Goal: Navigation & Orientation: Find specific page/section

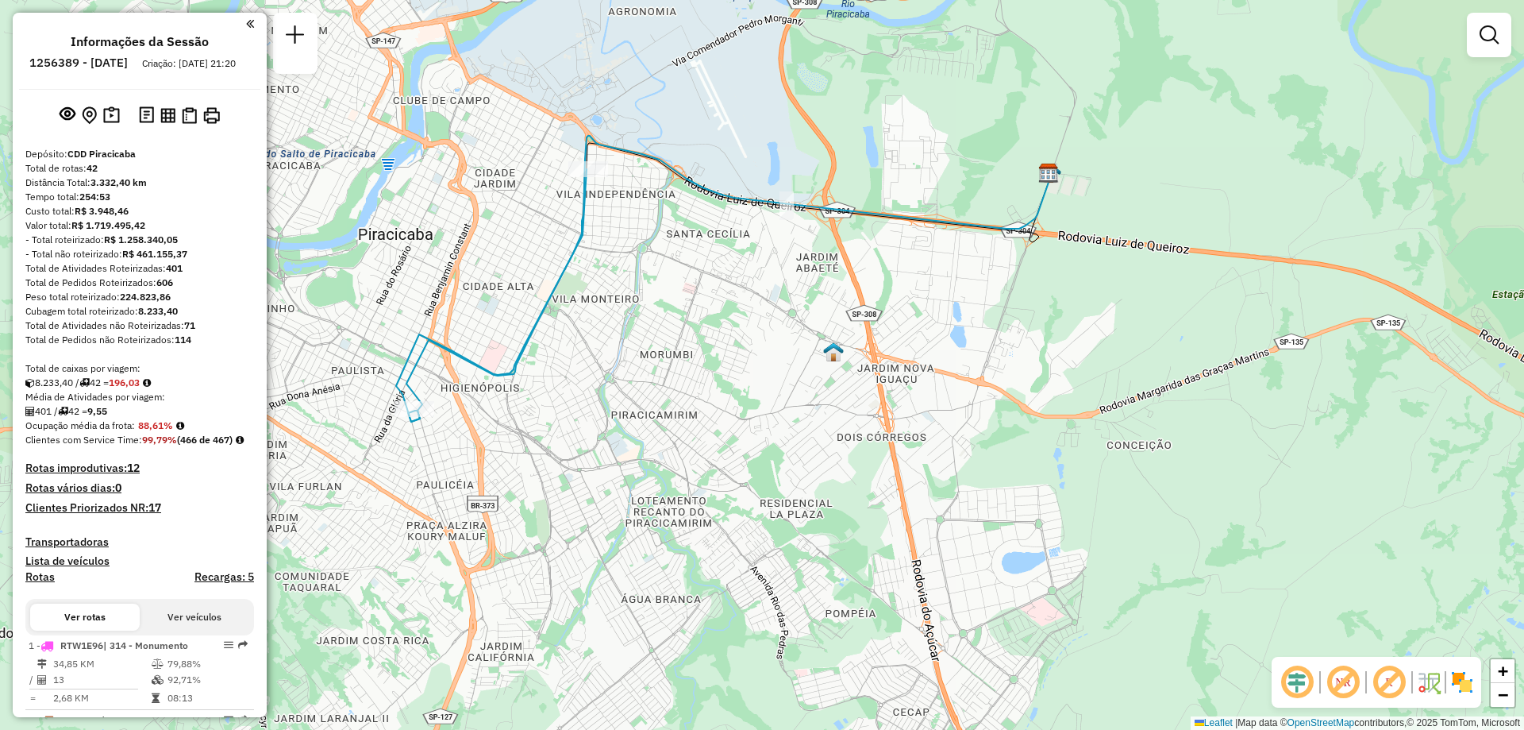
scroll to position [1351, 0]
